Goal: Find specific page/section: Find specific page/section

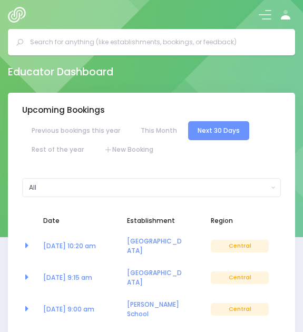
select select "5"
click at [104, 43] on input "text" at bounding box center [155, 42] width 251 height 16
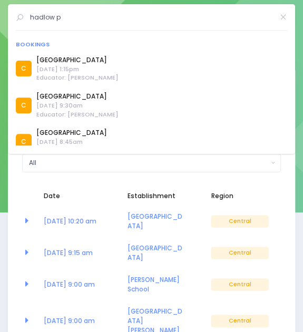
click at [68, 18] on input "hadlow p" at bounding box center [151, 17] width 243 height 16
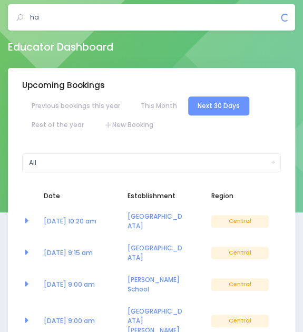
type input "h"
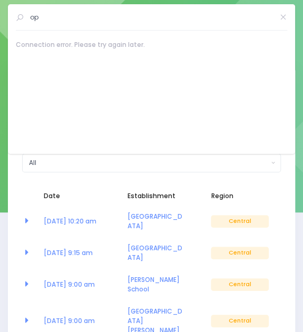
type input "o"
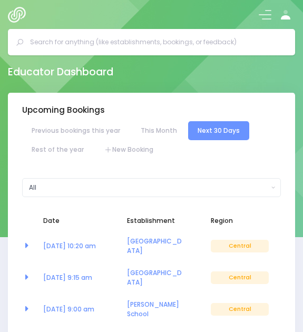
select select "5"
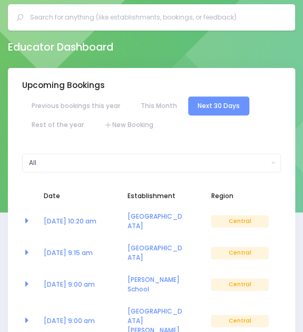
click at [61, 16] on input "text" at bounding box center [155, 17] width 251 height 16
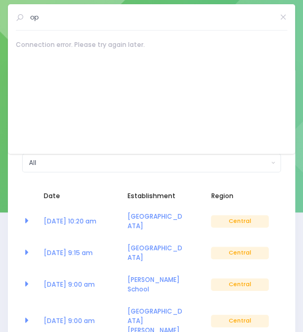
type input "o"
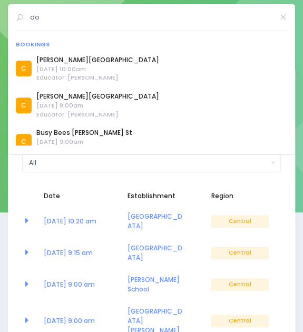
type input "d"
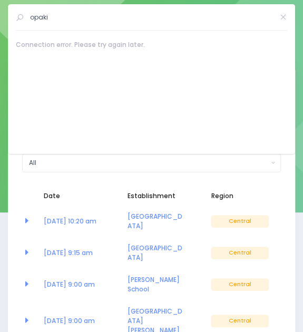
type input "opaki"
